Goal: Find specific page/section: Find specific page/section

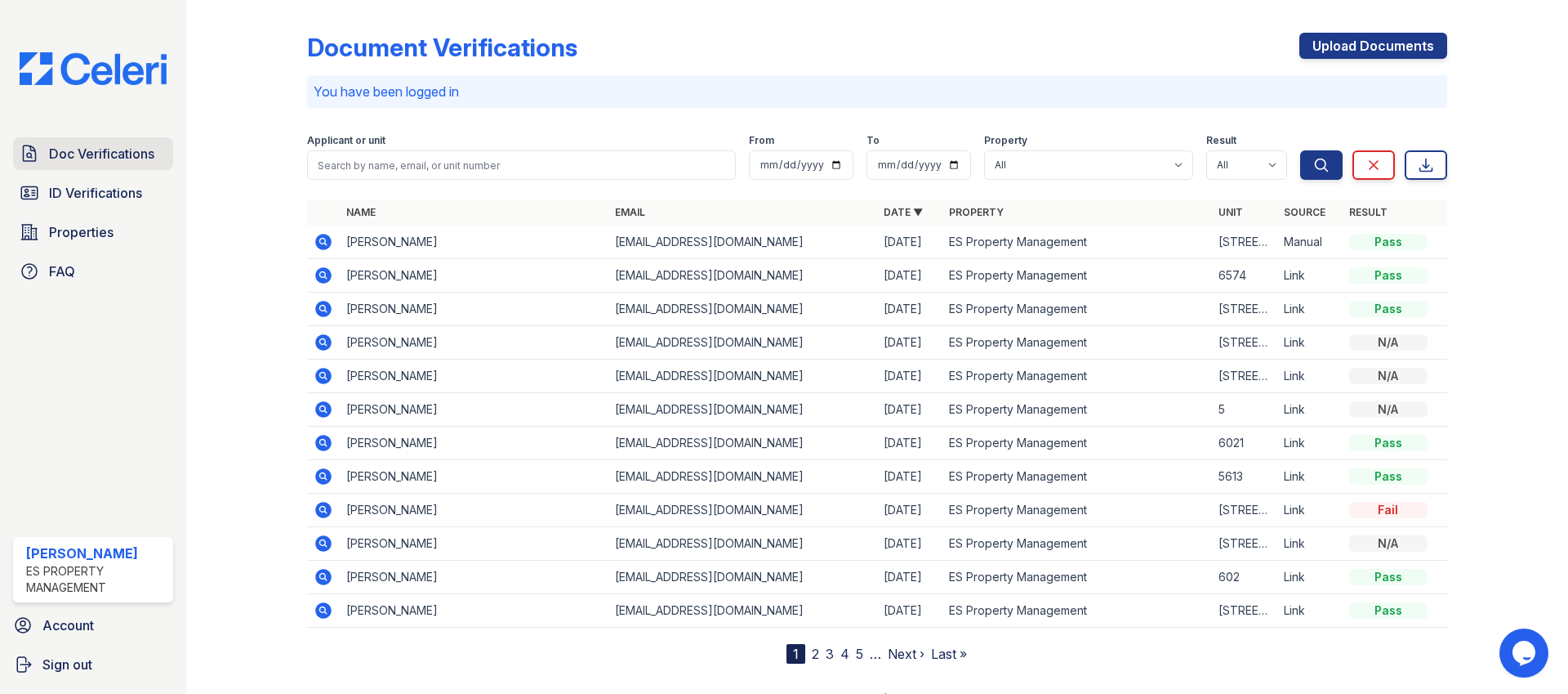
click at [133, 155] on span "Doc Verifications" at bounding box center [102, 154] width 105 height 20
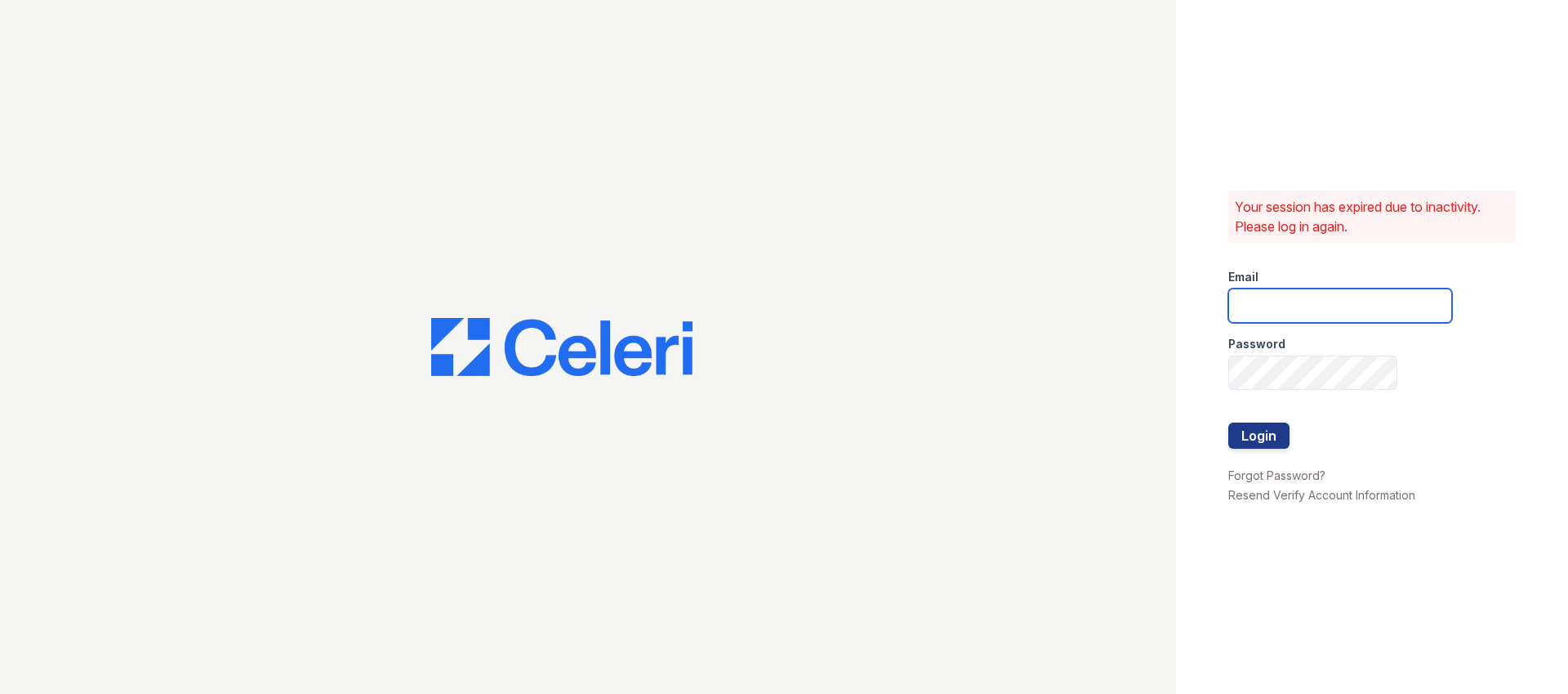
click at [1300, 297] on input "email" at bounding box center [1340, 306] width 224 height 35
type input "[EMAIL_ADDRESS][DOMAIN_NAME]"
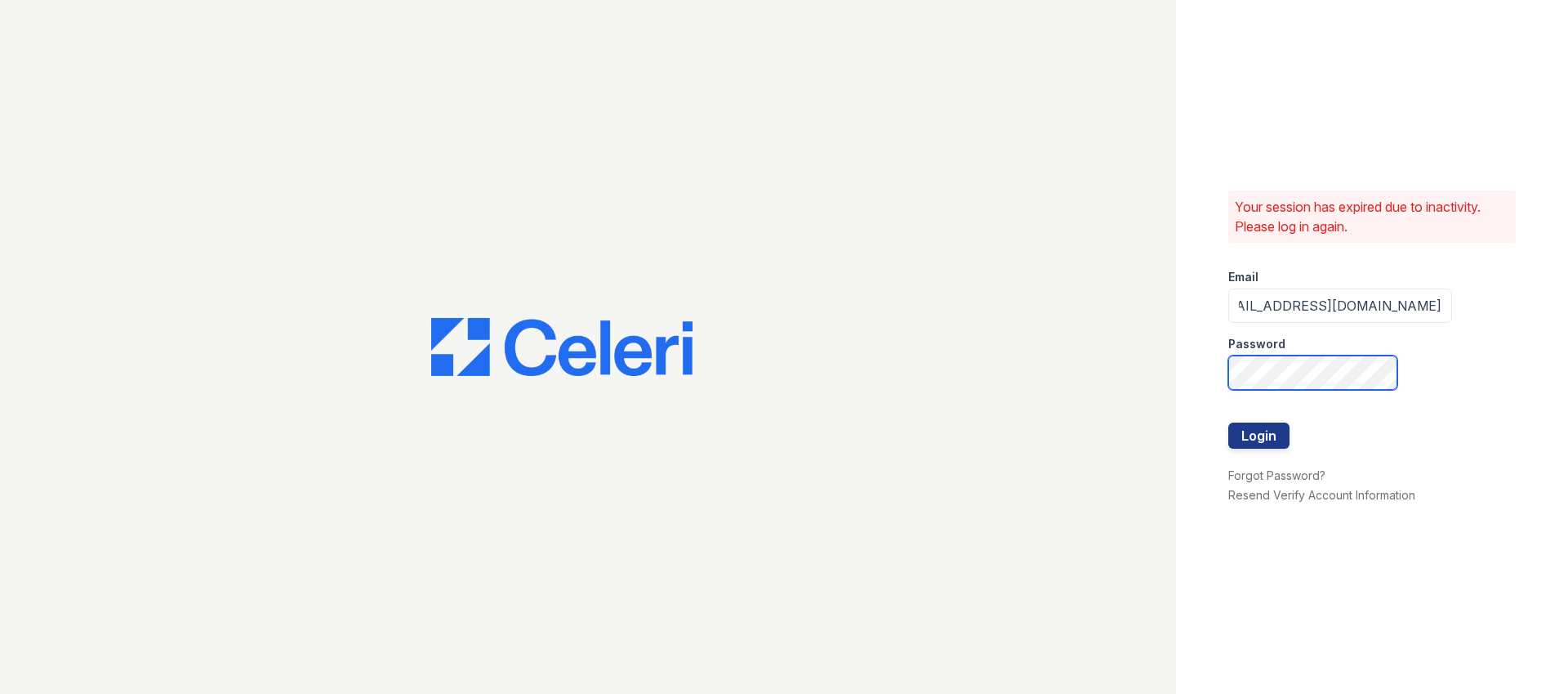
scroll to position [0, 0]
click at [0, 693] on com-1password-button at bounding box center [0, 694] width 0 height 0
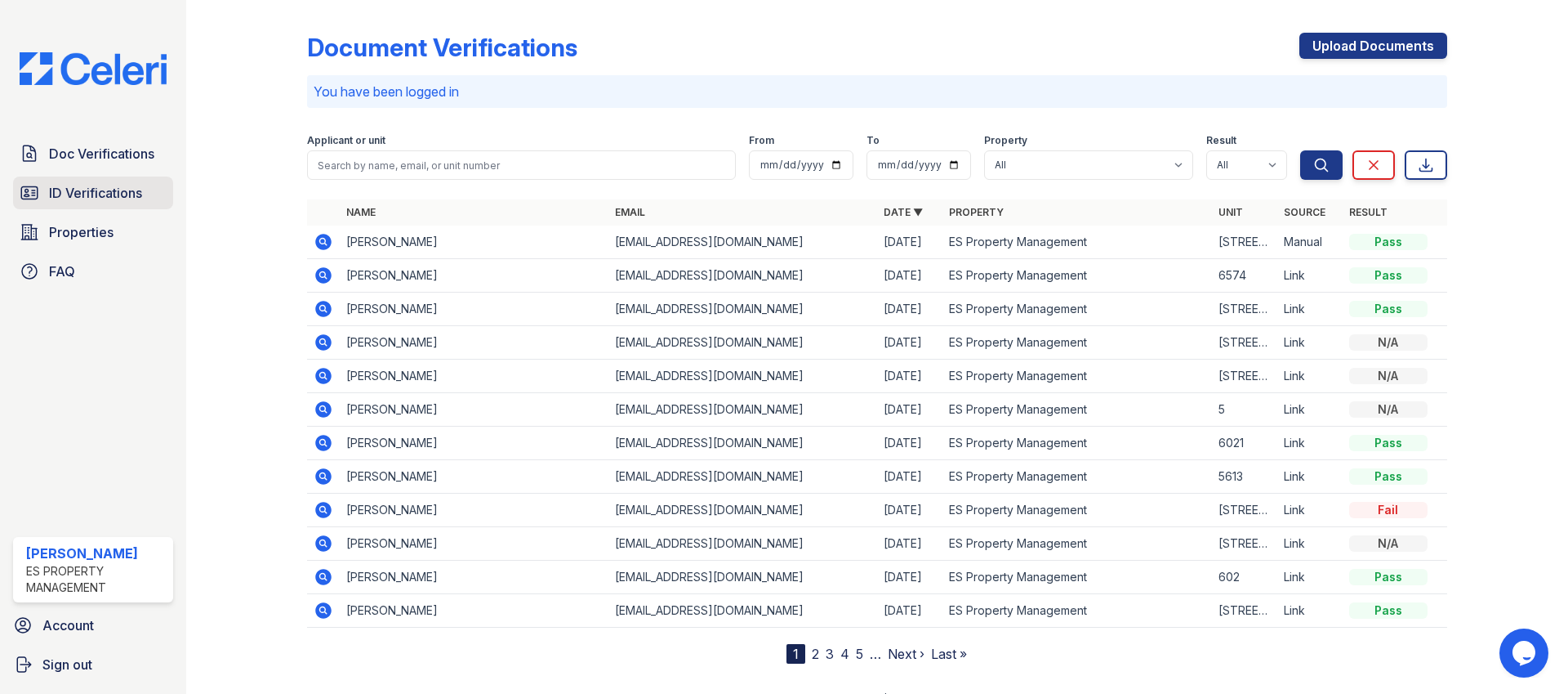
click at [103, 185] on span "ID Verifications" at bounding box center [96, 193] width 93 height 20
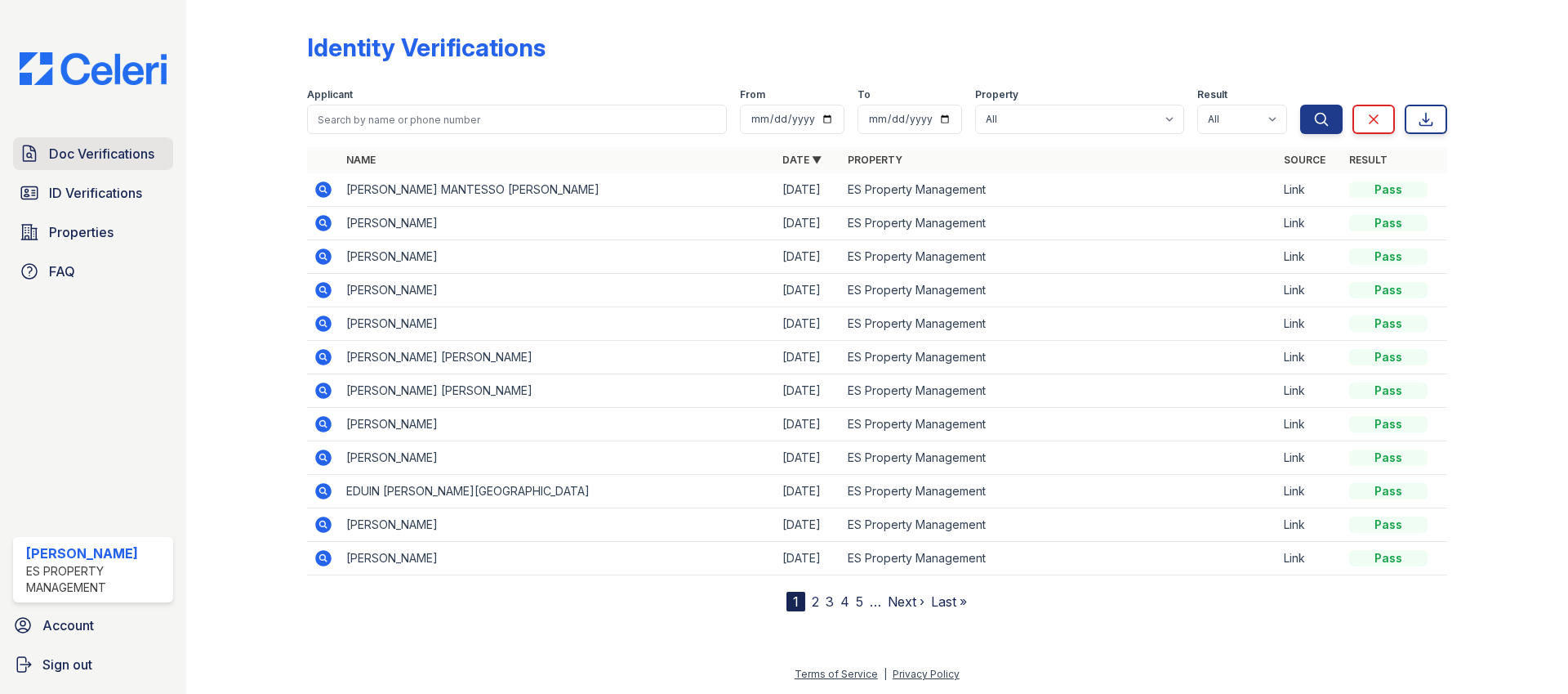
click at [105, 157] on span "Doc Verifications" at bounding box center [102, 154] width 105 height 20
